Goal: Information Seeking & Learning: Learn about a topic

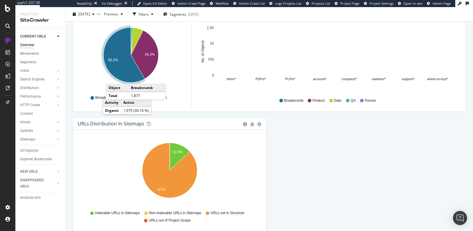
scroll to position [604, 0]
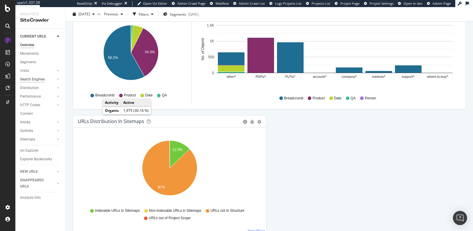
click at [34, 80] on div "Search Engines" at bounding box center [32, 79] width 25 height 6
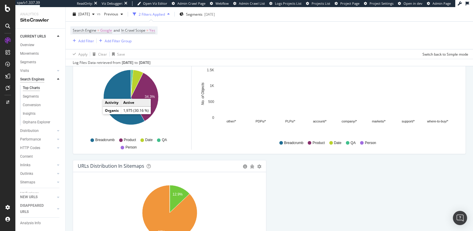
scroll to position [648, 0]
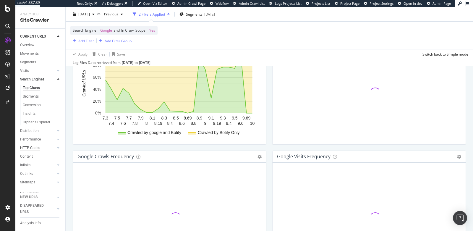
click at [34, 148] on div "HTTP Codes" at bounding box center [30, 148] width 20 height 6
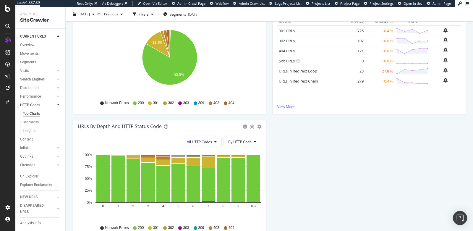
scroll to position [126, 0]
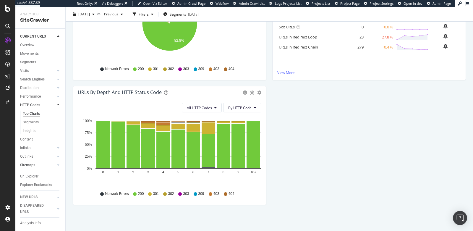
click at [28, 138] on div "Content" at bounding box center [26, 139] width 13 height 6
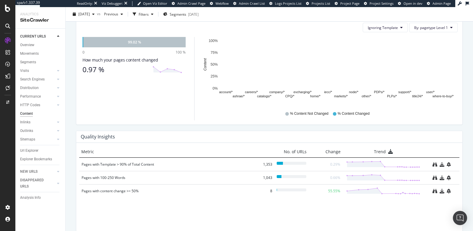
scroll to position [353, 0]
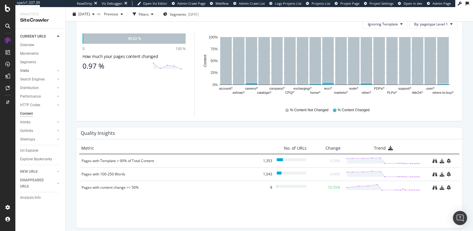
click at [30, 71] on link "Visits" at bounding box center [37, 71] width 35 height 6
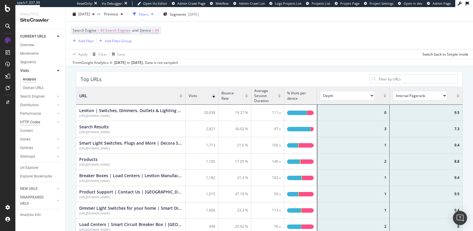
click at [33, 121] on div "HTTP Codes" at bounding box center [30, 122] width 20 height 6
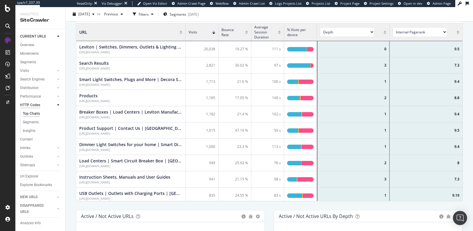
scroll to position [63, 0]
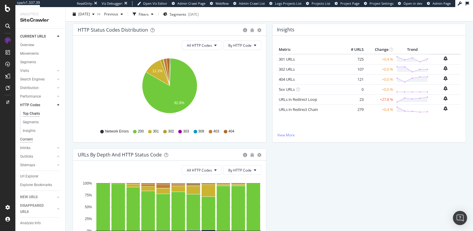
click at [26, 139] on div "Content" at bounding box center [26, 139] width 13 height 6
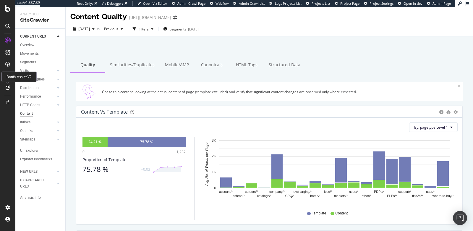
click at [7, 88] on icon at bounding box center [8, 87] width 4 height 5
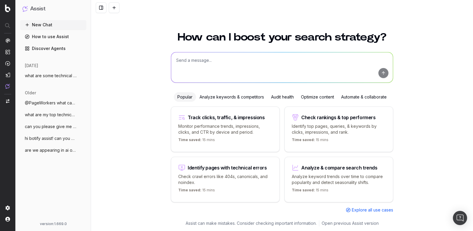
click at [259, 67] on textarea at bounding box center [282, 67] width 222 height 30
type textarea "what are some quick ways I can use pageworkers?"
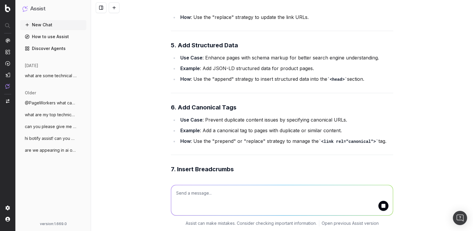
scroll to position [289, 0]
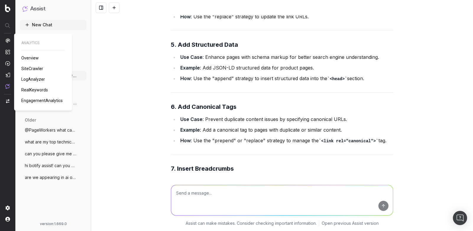
click at [37, 69] on span "SiteCrawler" at bounding box center [32, 68] width 22 height 5
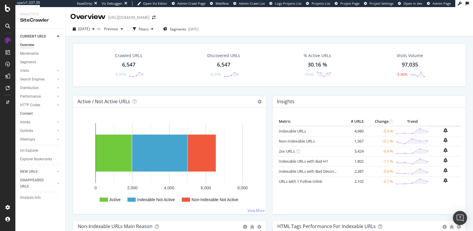
click at [37, 113] on link "Content" at bounding box center [40, 114] width 41 height 6
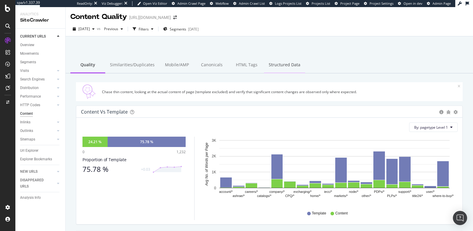
click at [284, 65] on div "Structured Data" at bounding box center [284, 65] width 41 height 16
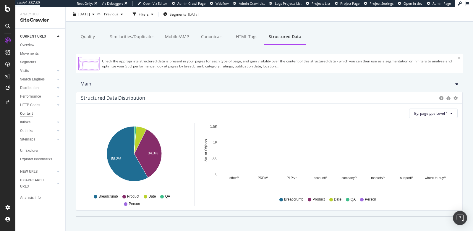
scroll to position [34, 0]
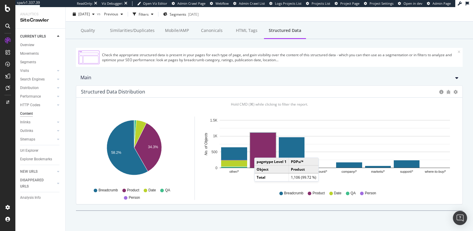
click at [260, 151] on rect "A chart." at bounding box center [263, 150] width 26 height 35
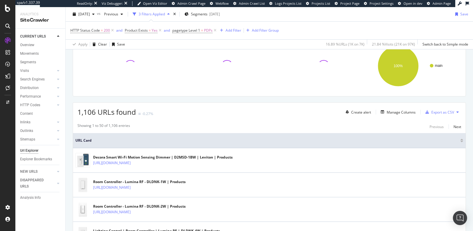
scroll to position [92, 0]
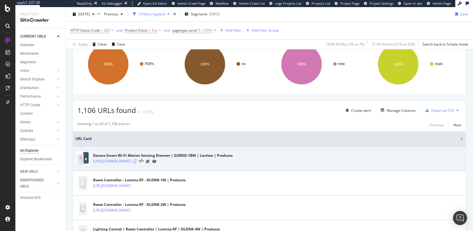
click at [137, 160] on icon at bounding box center [135, 161] width 4 height 4
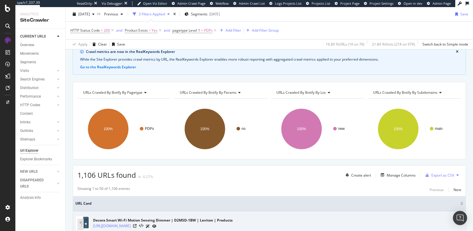
scroll to position [0, 0]
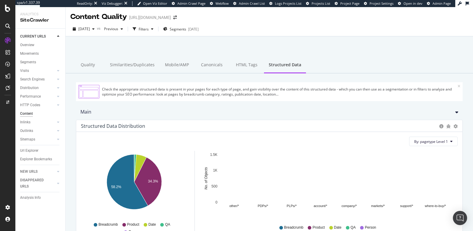
scroll to position [34, 0]
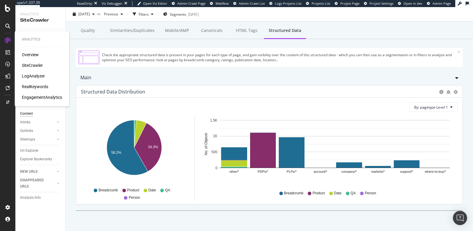
click at [34, 77] on div "LogAnalyzer" at bounding box center [33, 76] width 23 height 6
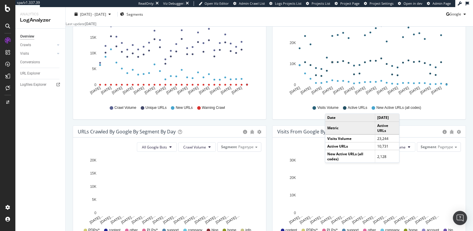
scroll to position [104, 0]
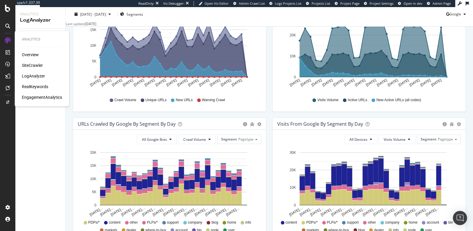
click at [31, 88] on div "RealKeywords" at bounding box center [35, 87] width 26 height 6
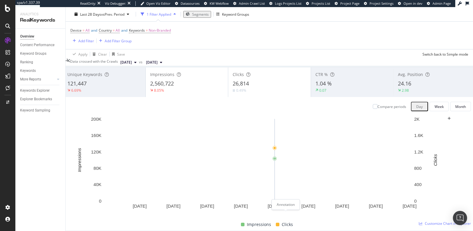
scroll to position [37, 0]
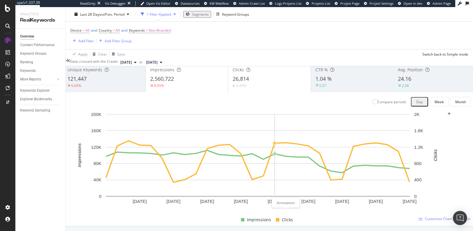
click at [447, 116] on icon "plus" at bounding box center [448, 114] width 3 height 4
click at [82, 189] on textarea at bounding box center [60, 195] width 43 height 12
type textarea "Google tests removing ?num=100 param"
click at [55, 204] on div "Save" at bounding box center [51, 206] width 8 height 5
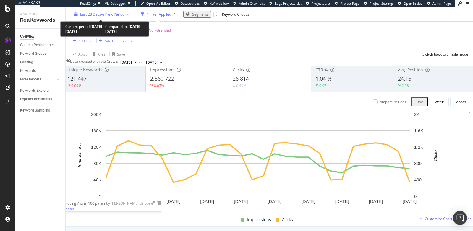
click at [115, 16] on span "vs Prev. Period" at bounding box center [112, 14] width 23 height 5
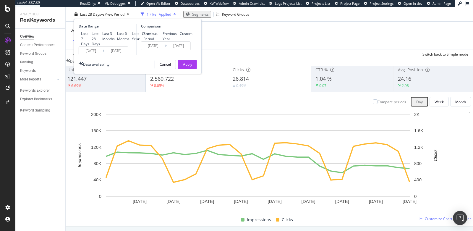
click at [74, 156] on div "Unique Keywords 121,447 6.69% Impressions 2,560,722 8.05% Clicks 26,814 0.49% C…" at bounding box center [269, 150] width 413 height 177
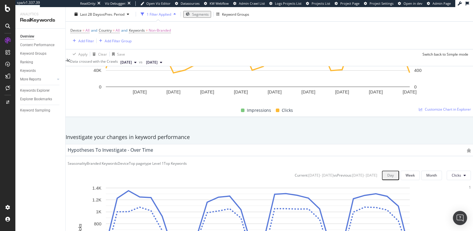
scroll to position [0, 0]
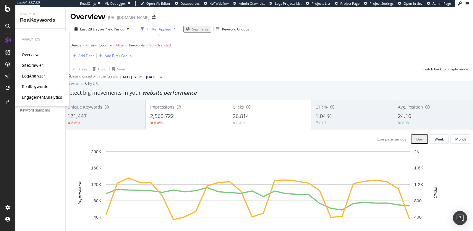
click at [31, 77] on div "LogAnalyzer" at bounding box center [33, 76] width 23 height 6
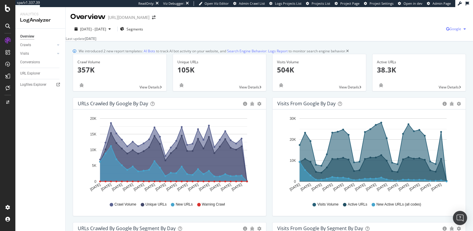
click at [455, 27] on span "Google" at bounding box center [455, 28] width 12 height 5
click at [415, 24] on span "Bing" at bounding box center [426, 23] width 22 height 5
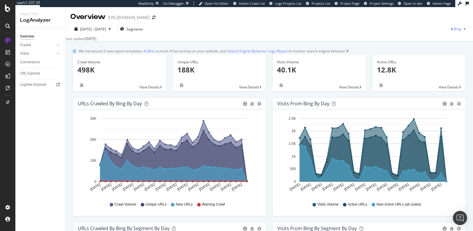
click at [454, 27] on span "Bing" at bounding box center [457, 28] width 7 height 5
click at [423, 37] on span "OpenAI" at bounding box center [430, 34] width 22 height 5
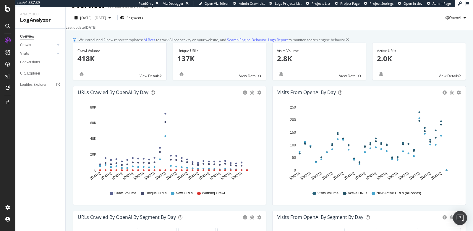
scroll to position [9, 0]
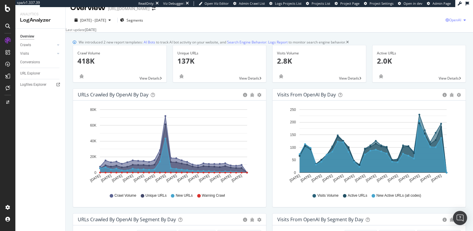
click at [449, 21] on span "OpenAI" at bounding box center [455, 19] width 12 height 5
click at [444, 65] on div "Other AI Bots" at bounding box center [450, 64] width 41 height 9
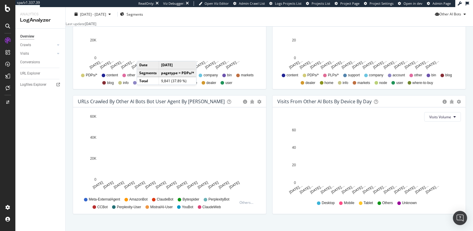
scroll to position [268, 0]
